Goal: Entertainment & Leisure: Consume media (video, audio)

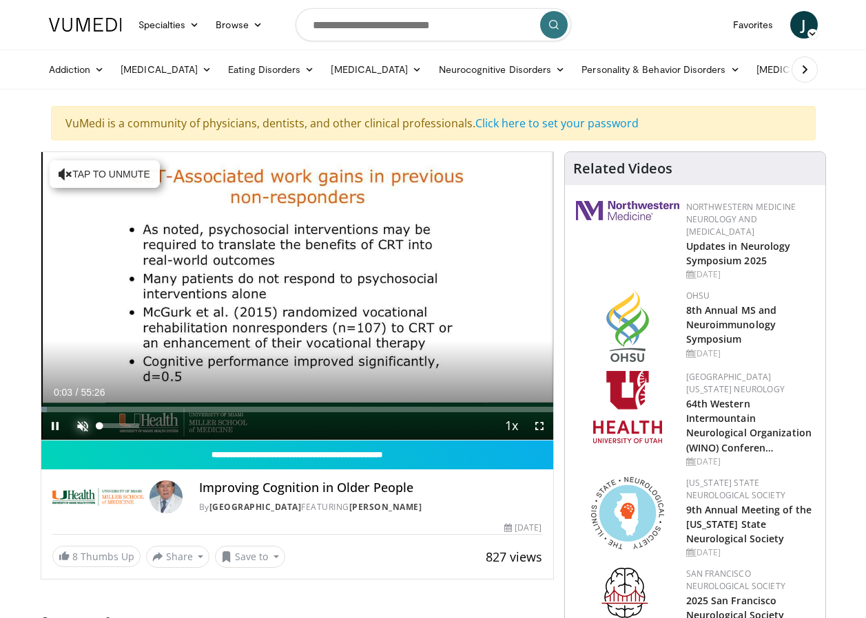
click at [85, 424] on span "Video Player" at bounding box center [83, 427] width 28 height 28
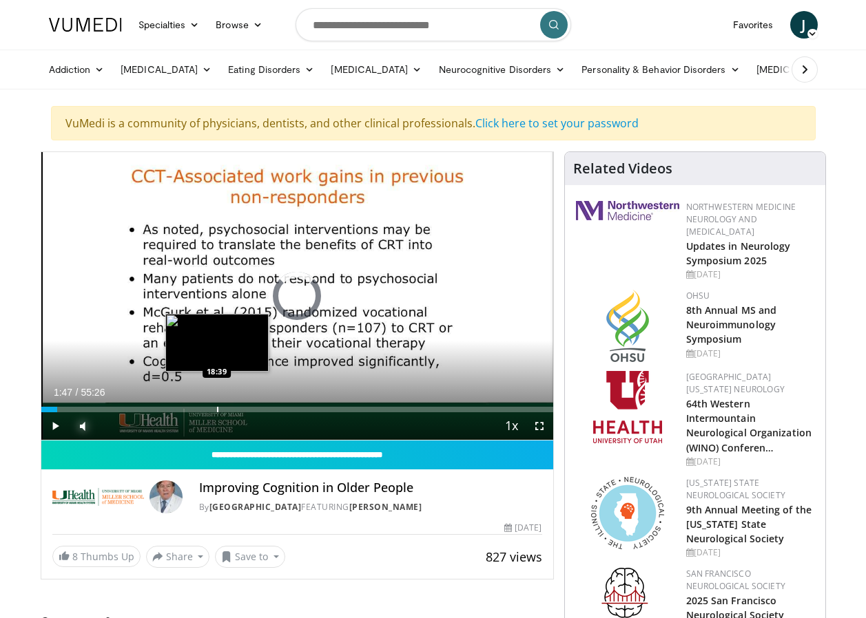
drag, startPoint x: 45, startPoint y: 407, endPoint x: 218, endPoint y: 406, distance: 172.9
click at [218, 406] on div "Loaded : 0.00% 18:30 18:39" at bounding box center [297, 405] width 512 height 13
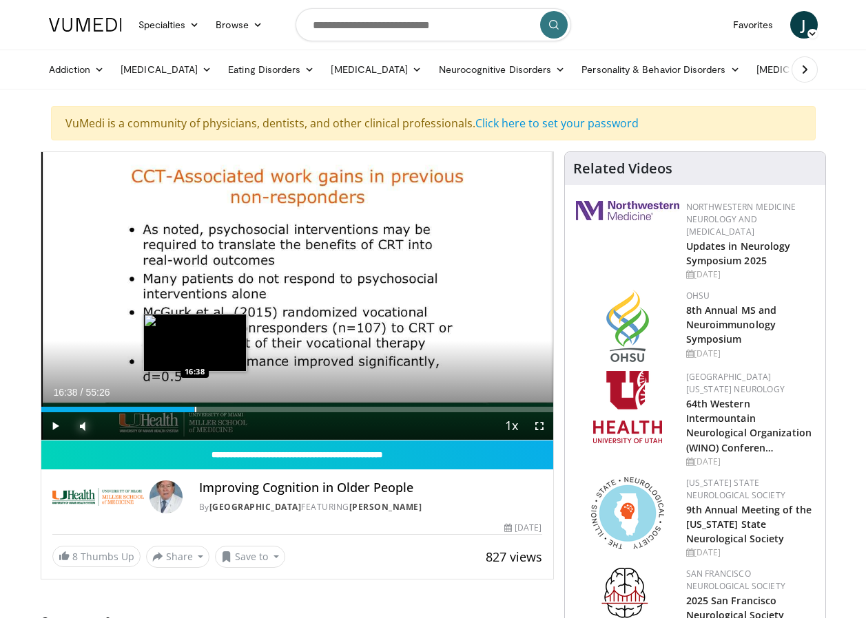
drag, startPoint x: 236, startPoint y: 410, endPoint x: 195, endPoint y: 411, distance: 40.7
click at [195, 411] on div "Progress Bar" at bounding box center [195, 410] width 1 height 6
click at [196, 411] on div "Progress Bar" at bounding box center [196, 410] width 1 height 6
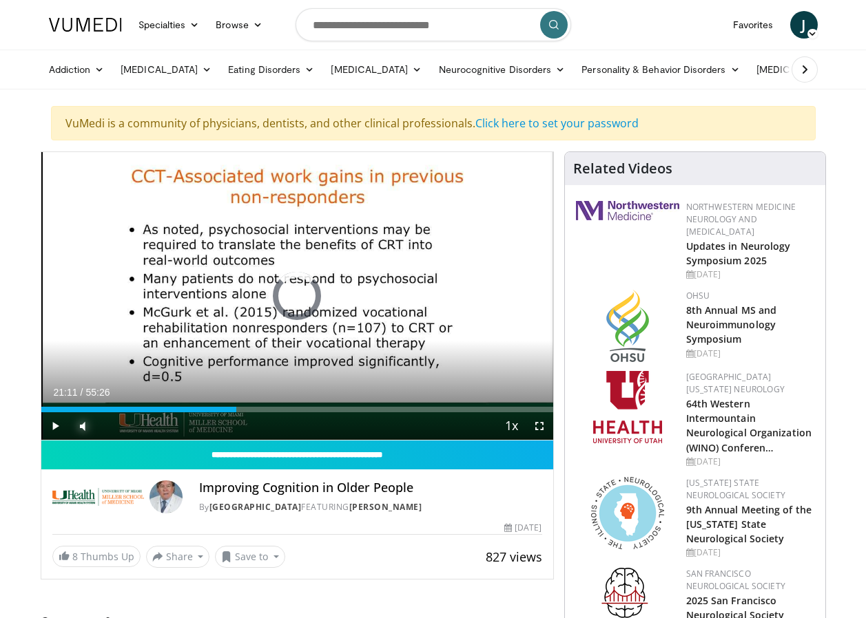
drag, startPoint x: 196, startPoint y: 411, endPoint x: 276, endPoint y: 413, distance: 80.6
click at [276, 413] on div "Current Time 21:11 / Duration 55:26 Play Skip Backward Skip Forward Mute 21% Lo…" at bounding box center [297, 427] width 512 height 28
click at [54, 424] on span "Video Player" at bounding box center [55, 427] width 28 height 28
